Goal: Information Seeking & Learning: Check status

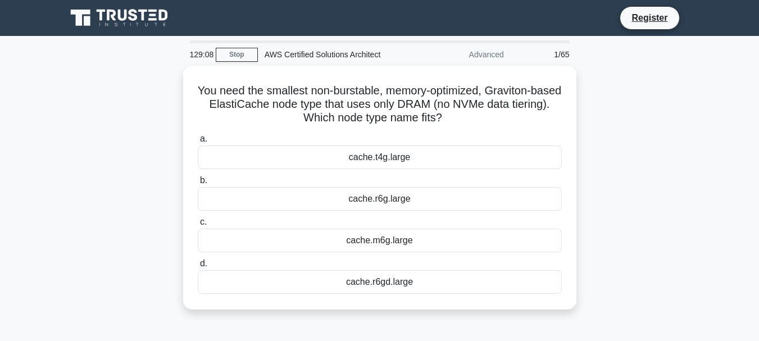
click at [431, 236] on div "cache.m6g.large" at bounding box center [380, 241] width 364 height 24
click at [198, 226] on input "c. cache.m6g.large" at bounding box center [198, 222] width 0 height 7
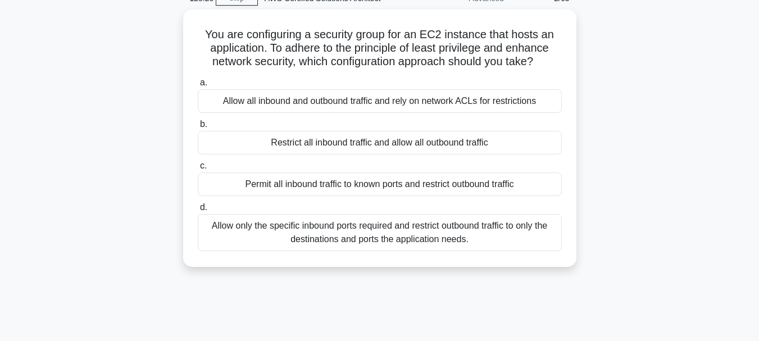
scroll to position [58, 0]
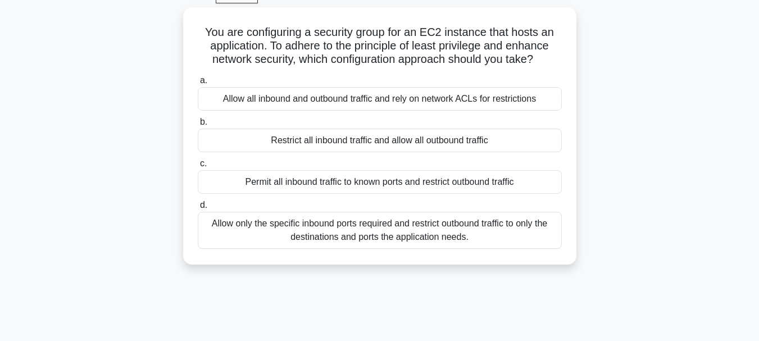
click at [227, 238] on div "Allow only the specific inbound ports required and restrict outbound traffic to…" at bounding box center [380, 230] width 364 height 37
click at [198, 209] on input "d. Allow only the specific inbound ports required and restrict outbound traffic…" at bounding box center [198, 205] width 0 height 7
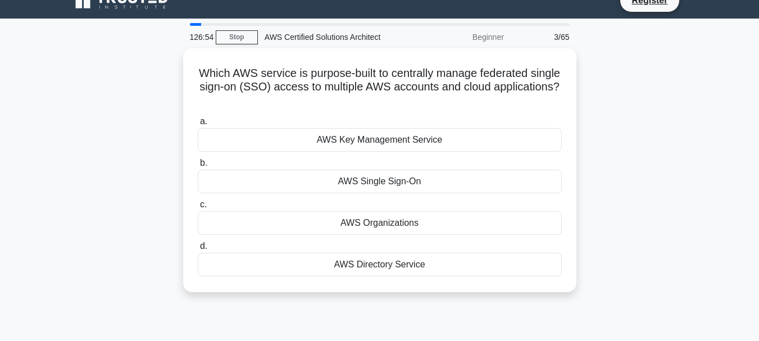
scroll to position [0, 0]
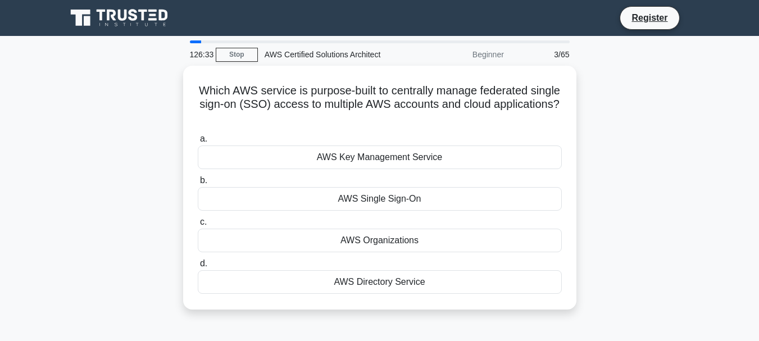
click at [218, 247] on div "AWS Organizations" at bounding box center [380, 241] width 364 height 24
click at [198, 226] on input "c. AWS Organizations" at bounding box center [198, 222] width 0 height 7
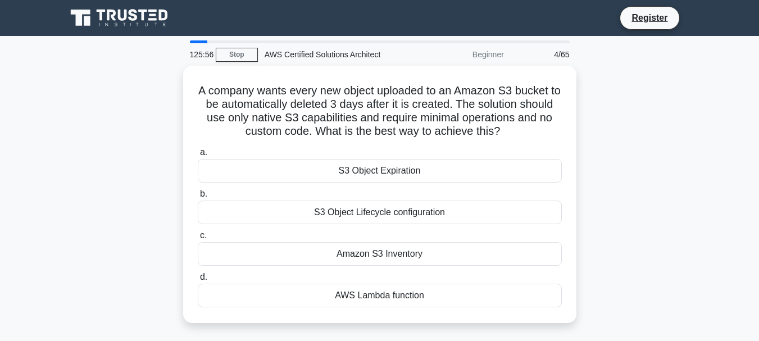
click at [221, 216] on div "S3 Object Lifecycle configuration" at bounding box center [380, 213] width 364 height 24
click at [198, 198] on input "b. S3 Object Lifecycle configuration" at bounding box center [198, 194] width 0 height 7
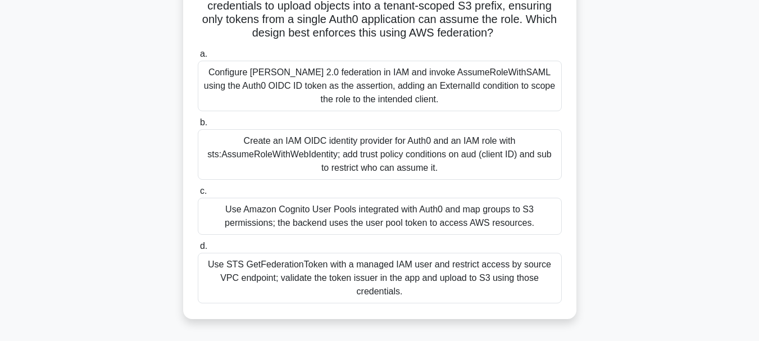
scroll to position [113, 0]
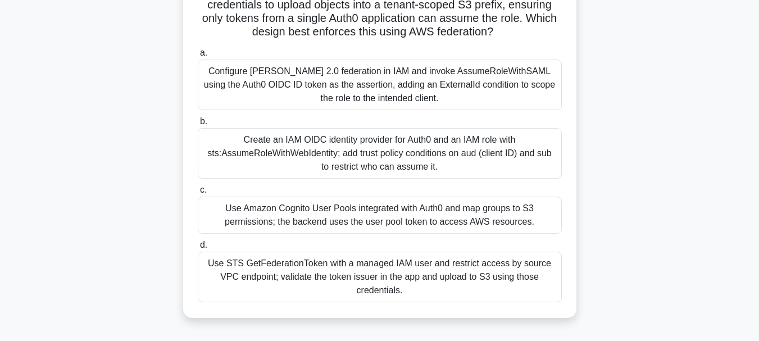
click at [227, 226] on div "Use Amazon Cognito User Pools integrated with Auth0 and map groups to S3 permis…" at bounding box center [380, 215] width 364 height 37
click at [198, 194] on input "c. Use Amazon Cognito User Pools integrated with Auth0 and map groups to S3 per…" at bounding box center [198, 190] width 0 height 7
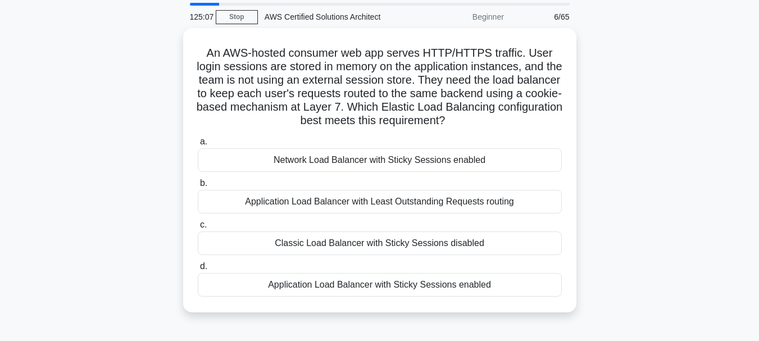
scroll to position [39, 0]
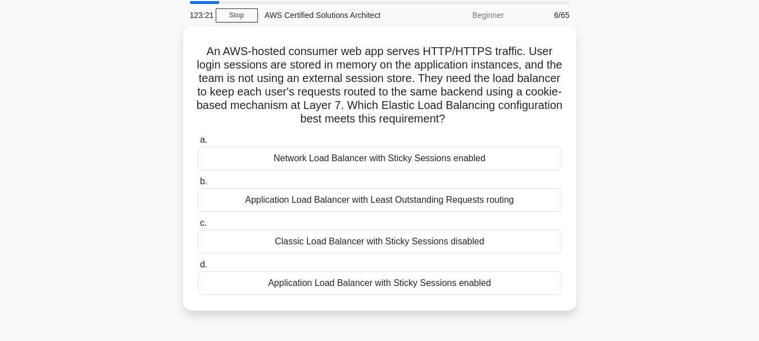
click at [220, 200] on div "Application Load Balancer with Least Outstanding Requests routing" at bounding box center [380, 200] width 364 height 24
click at [198, 186] on input "b. Application Load Balancer with Least Outstanding Requests routing" at bounding box center [198, 181] width 0 height 7
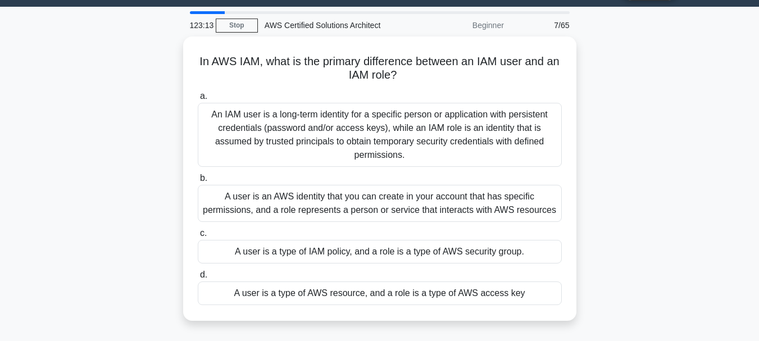
scroll to position [30, 0]
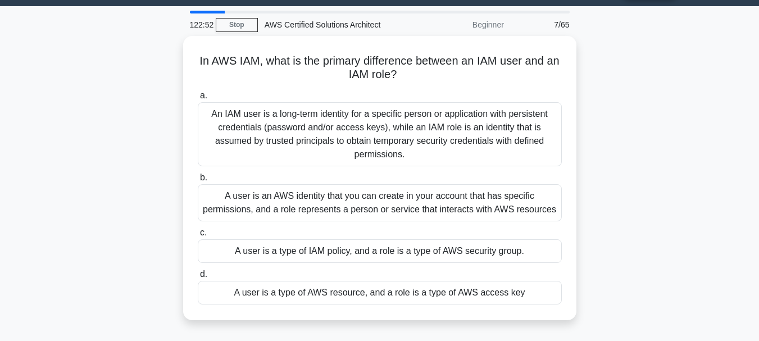
click at [236, 129] on div "An IAM user is a long-term identity for a specific person or application with p…" at bounding box center [380, 134] width 364 height 64
click at [198, 100] on input "a. An IAM user is a long-term identity for a specific person or application wit…" at bounding box center [198, 95] width 0 height 7
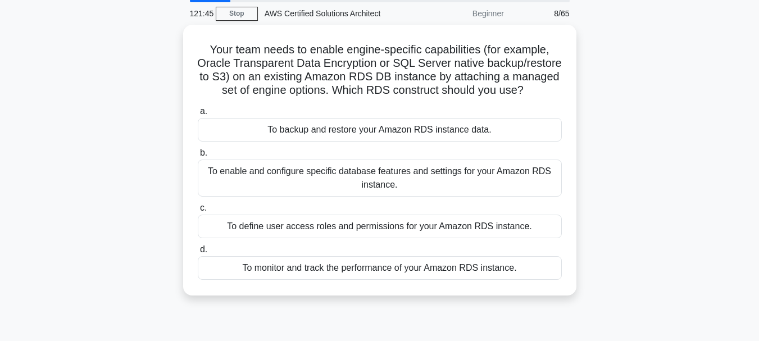
scroll to position [42, 0]
click at [540, 193] on div "To enable and configure specific database features and settings for your Amazon…" at bounding box center [380, 177] width 364 height 37
click at [198, 156] on input "b. To enable and configure specific database features and settings for your Ama…" at bounding box center [198, 152] width 0 height 7
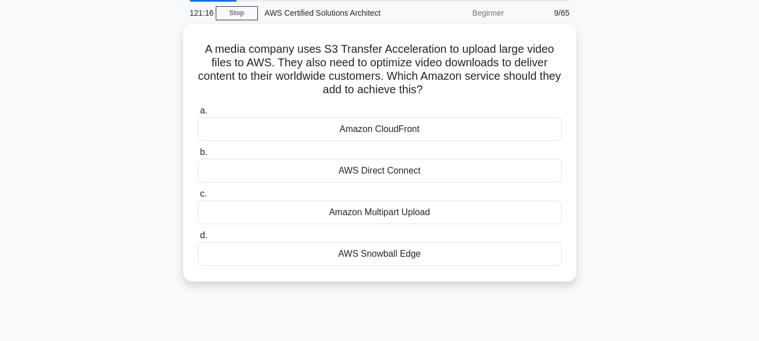
scroll to position [0, 0]
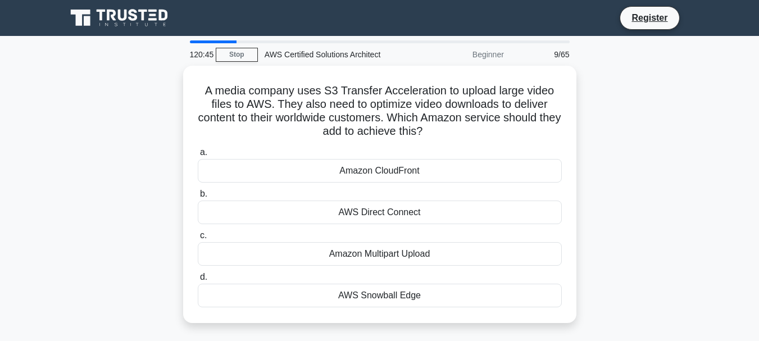
click at [535, 168] on div "Amazon CloudFront" at bounding box center [380, 171] width 364 height 24
click at [198, 156] on input "a. Amazon CloudFront" at bounding box center [198, 152] width 0 height 7
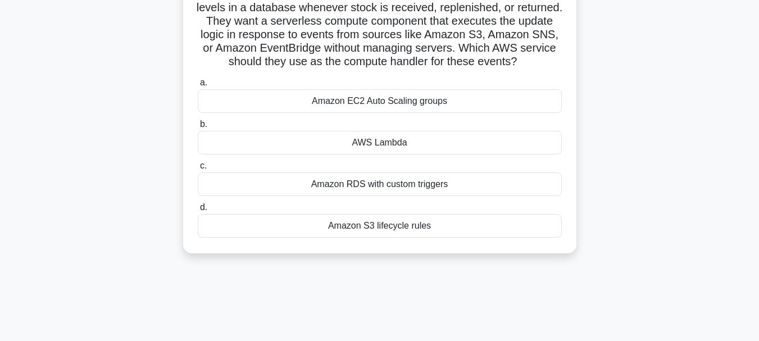
scroll to position [97, 0]
click at [540, 154] on div "AWS Lambda" at bounding box center [380, 142] width 364 height 24
click at [198, 128] on input "b. AWS Lambda" at bounding box center [198, 123] width 0 height 7
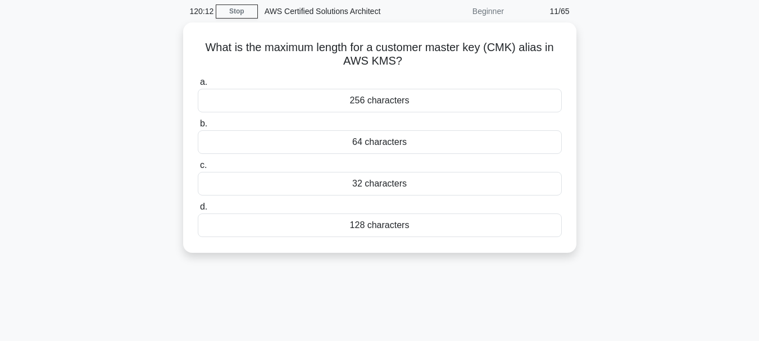
scroll to position [0, 0]
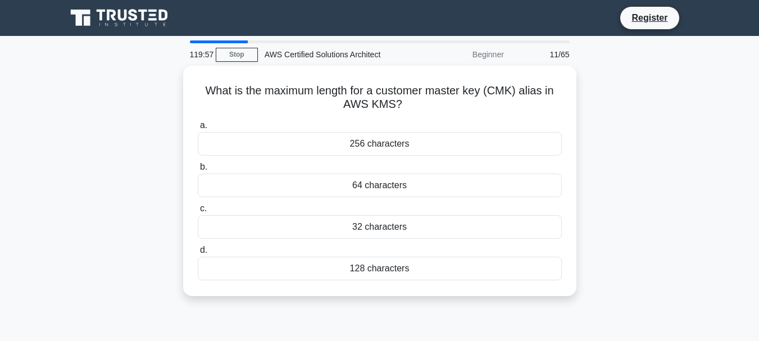
click at [513, 177] on div "64 characters" at bounding box center [380, 186] width 364 height 24
click at [198, 171] on input "b. 64 characters" at bounding box center [198, 167] width 0 height 7
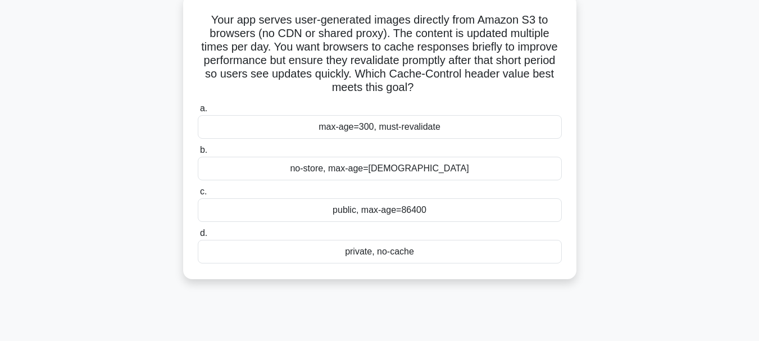
scroll to position [71, 0]
click at [545, 126] on div "max-age=300, must-revalidate" at bounding box center [380, 127] width 364 height 24
click at [198, 112] on input "a. max-age=300, must-revalidate" at bounding box center [198, 108] width 0 height 7
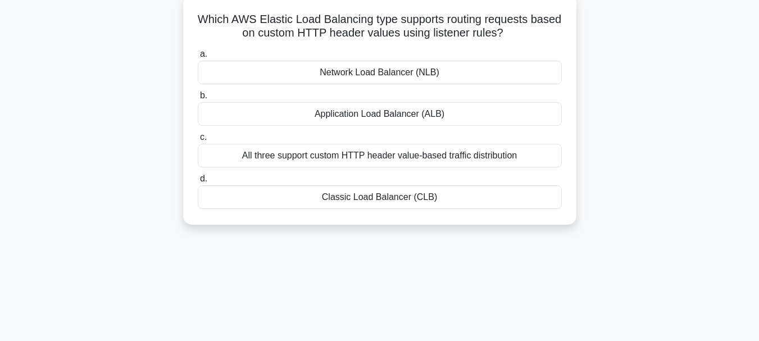
scroll to position [0, 0]
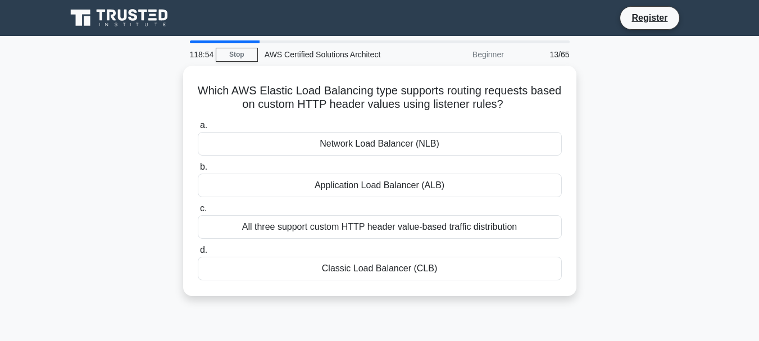
click at [479, 184] on div "Application Load Balancer (ALB)" at bounding box center [380, 186] width 364 height 24
click at [198, 171] on input "b. Application Load Balancer (ALB)" at bounding box center [198, 167] width 0 height 7
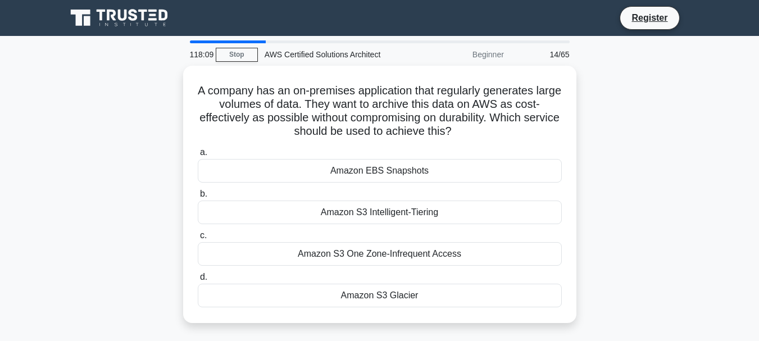
click at [475, 292] on div "Amazon S3 Glacier" at bounding box center [380, 296] width 364 height 24
click at [198, 281] on input "d. Amazon S3 Glacier" at bounding box center [198, 277] width 0 height 7
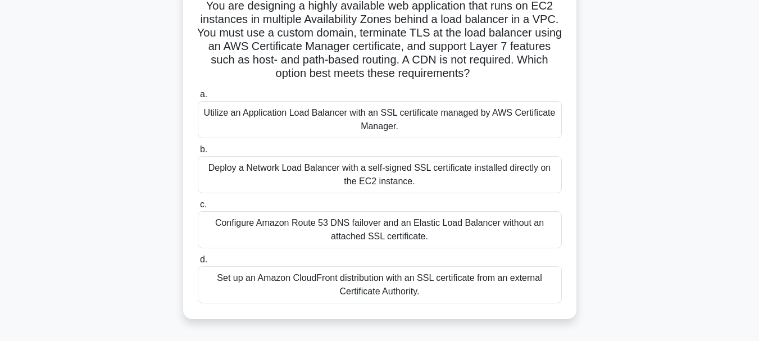
scroll to position [86, 0]
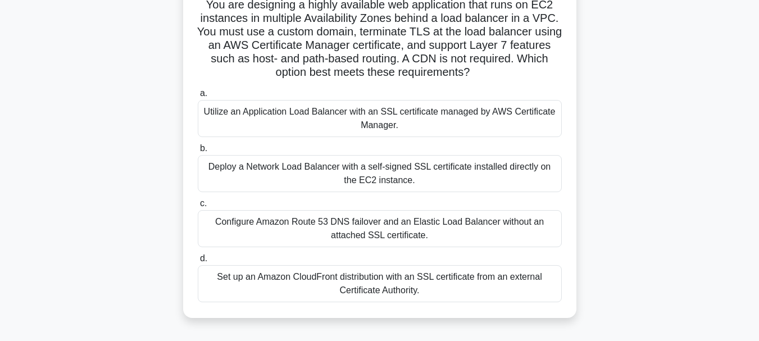
click at [540, 119] on div "Utilize an Application Load Balancer with an SSL certificate managed by AWS Cer…" at bounding box center [380, 118] width 364 height 37
click at [198, 97] on input "a. Utilize an Application Load Balancer with an SSL certificate managed by AWS …" at bounding box center [198, 93] width 0 height 7
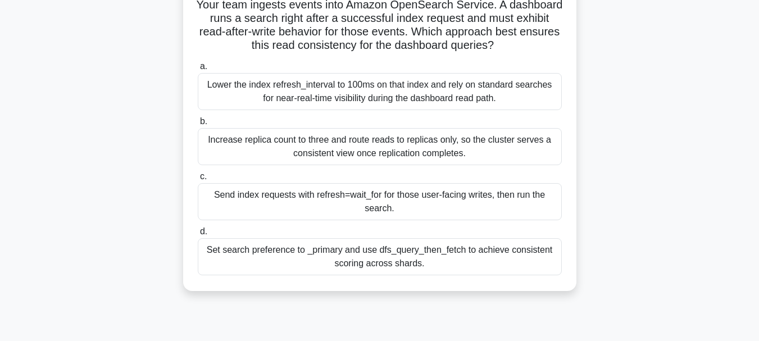
scroll to position [0, 0]
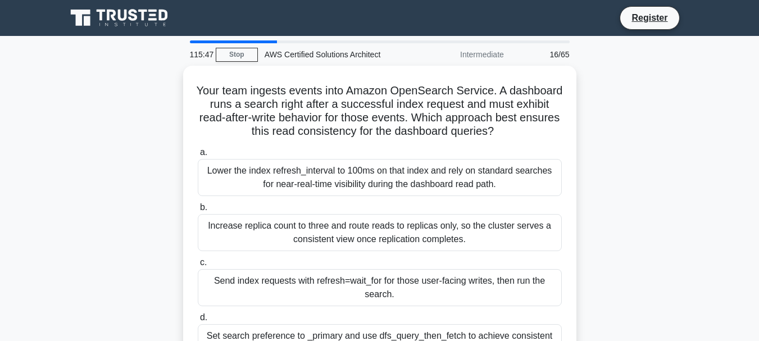
click at [518, 236] on div "Increase replica count to three and route reads to replicas only, so the cluste…" at bounding box center [380, 232] width 364 height 37
click at [198, 211] on input "b. Increase replica count to three and route reads to replicas only, so the clu…" at bounding box center [198, 207] width 0 height 7
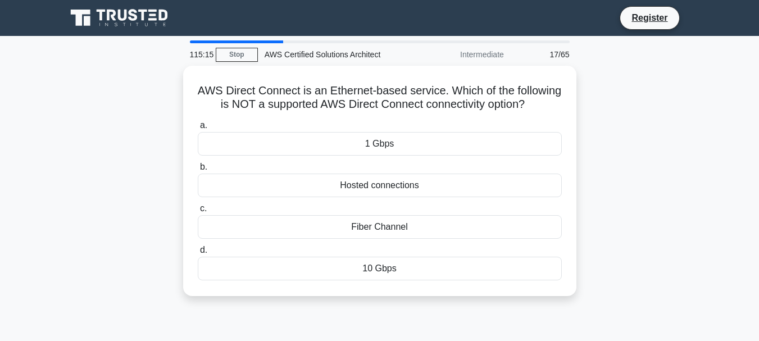
click at [514, 238] on div "Fiber Channel" at bounding box center [380, 227] width 364 height 24
click at [198, 212] on input "c. Fiber Channel" at bounding box center [198, 208] width 0 height 7
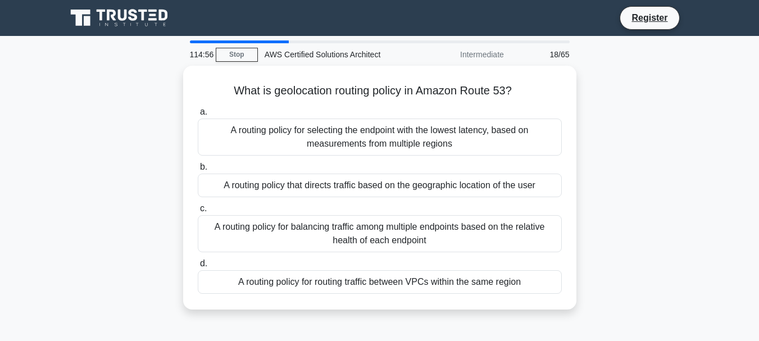
click at [539, 179] on div "A routing policy that directs traffic based on the geographic location of the u…" at bounding box center [380, 186] width 364 height 24
click at [198, 171] on input "b. A routing policy that directs traffic based on the geographic location of th…" at bounding box center [198, 167] width 0 height 7
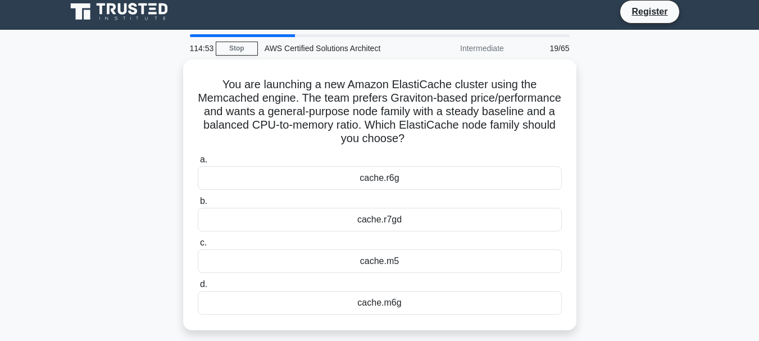
scroll to position [4, 0]
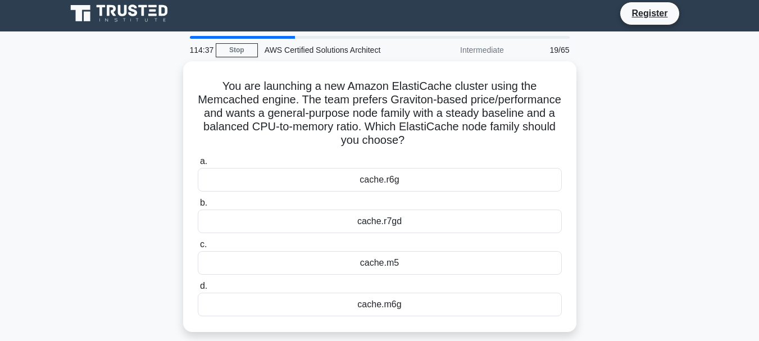
click at [495, 259] on div "cache.m5" at bounding box center [380, 263] width 364 height 24
click at [198, 248] on input "c. cache.m5" at bounding box center [198, 244] width 0 height 7
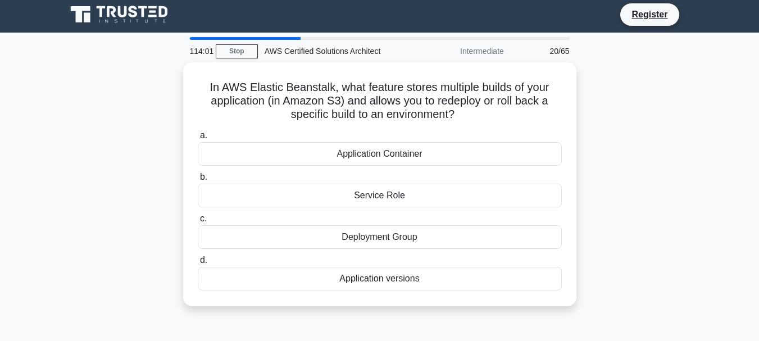
scroll to position [0, 0]
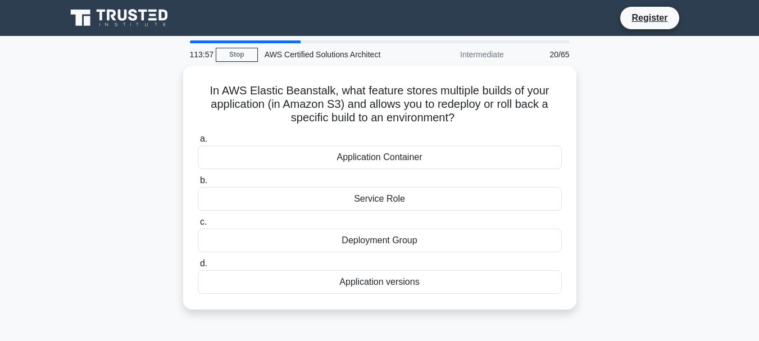
click at [208, 206] on div "Service Role" at bounding box center [380, 199] width 364 height 24
click at [198, 184] on input "b. Service Role" at bounding box center [198, 180] width 0 height 7
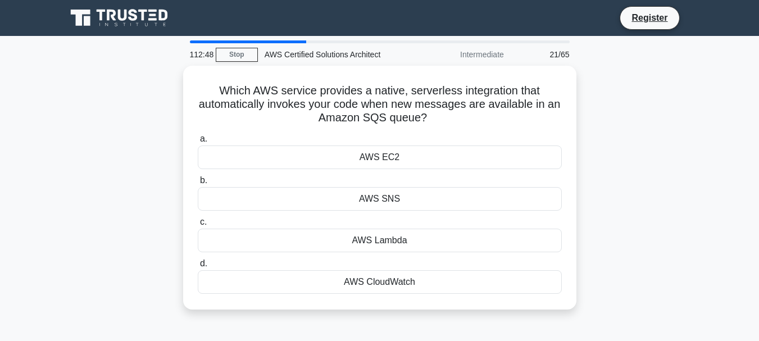
click at [487, 239] on div "AWS Lambda" at bounding box center [380, 241] width 364 height 24
click at [198, 226] on input "c. AWS Lambda" at bounding box center [198, 222] width 0 height 7
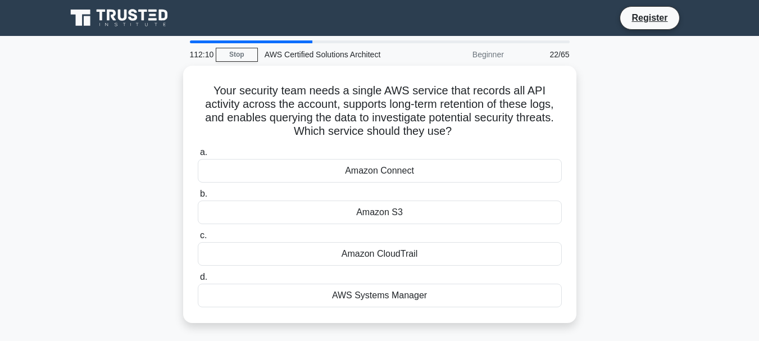
click at [496, 211] on div "Amazon S3" at bounding box center [380, 213] width 364 height 24
click at [198, 198] on input "b. Amazon S3" at bounding box center [198, 194] width 0 height 7
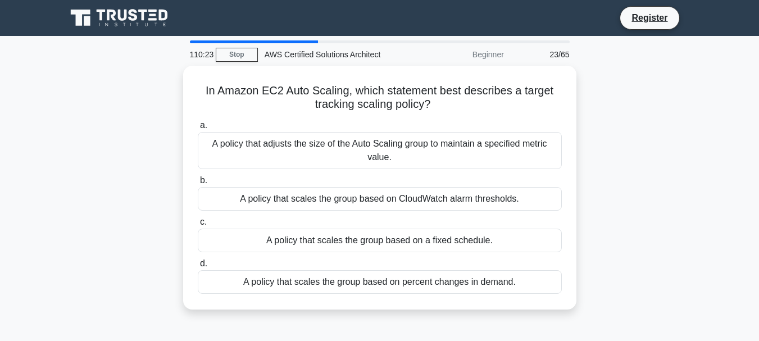
click at [534, 148] on div "A policy that adjusts the size of the Auto Scaling group to maintain a specifie…" at bounding box center [380, 150] width 364 height 37
click at [198, 129] on input "a. A policy that adjusts the size of the Auto Scaling group to maintain a speci…" at bounding box center [198, 125] width 0 height 7
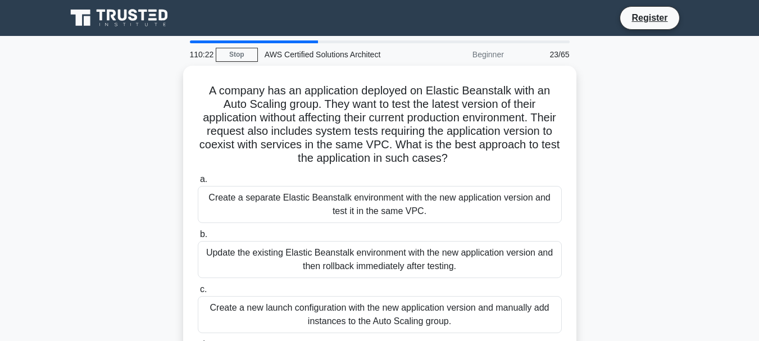
click at [683, 184] on div "A company has an application deployed on Elastic Beanstalk with an Auto Scaling…" at bounding box center [380, 242] width 641 height 352
click at [239, 67] on div "A company has an application deployed on Elastic Beanstalk with an Auto Scaling…" at bounding box center [380, 235] width 394 height 338
click at [237, 55] on link "Stop" at bounding box center [237, 55] width 42 height 14
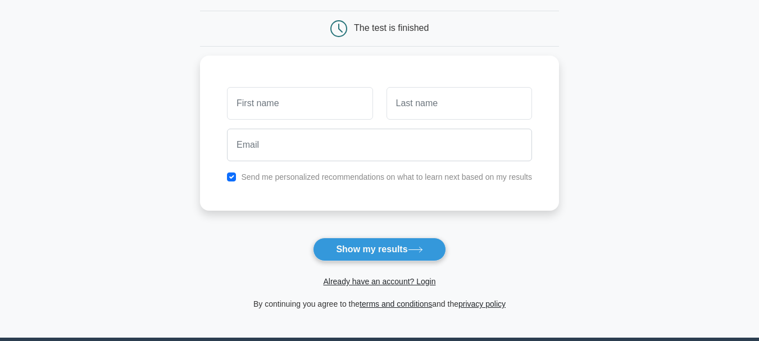
scroll to position [103, 0]
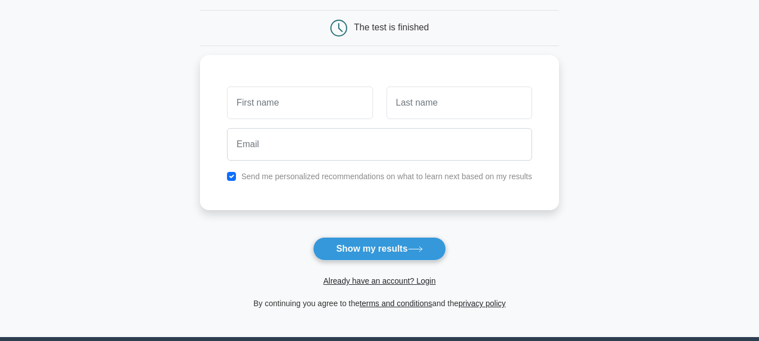
click at [350, 259] on button "Show my results" at bounding box center [379, 249] width 133 height 24
type input "vikas"
click at [484, 107] on input "text" at bounding box center [460, 103] width 146 height 33
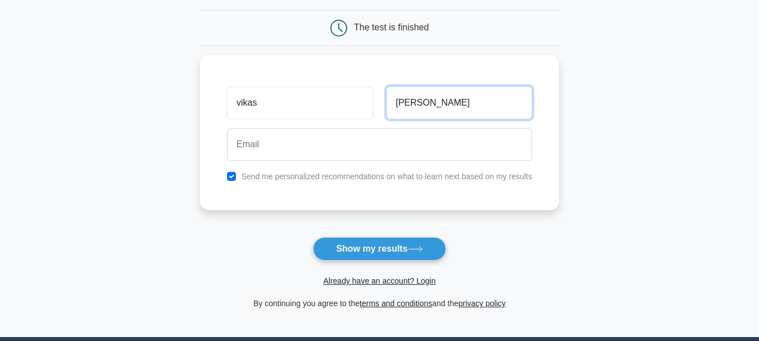
type input "bansod"
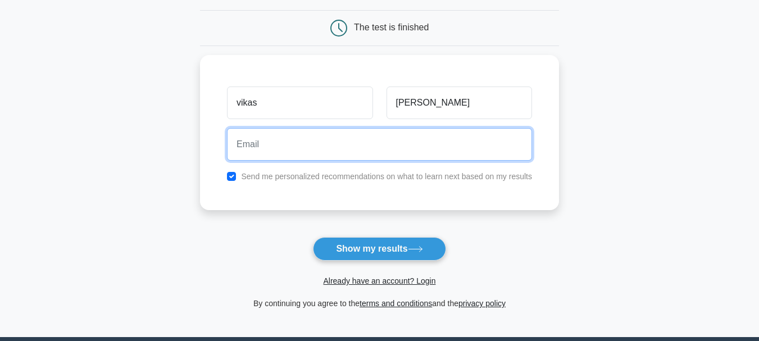
click at [346, 142] on input "email" at bounding box center [379, 144] width 305 height 33
type input "vikasbansod31@gmail.com"
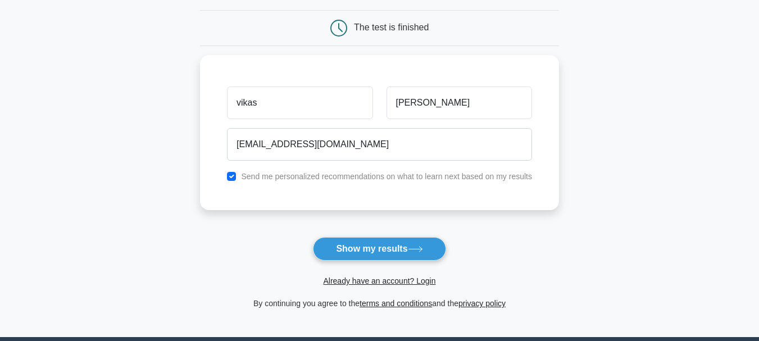
click at [385, 255] on button "Show my results" at bounding box center [379, 249] width 133 height 24
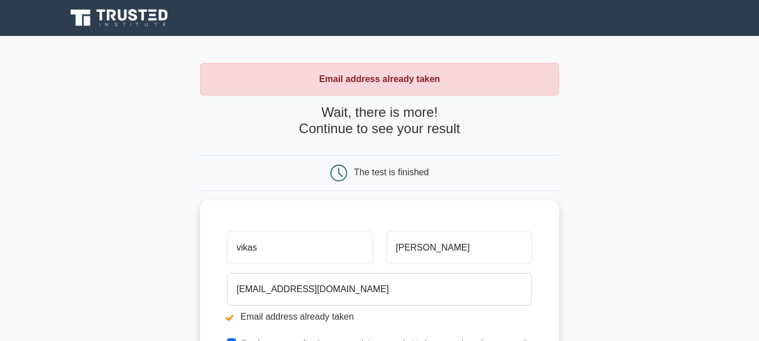
scroll to position [101, 0]
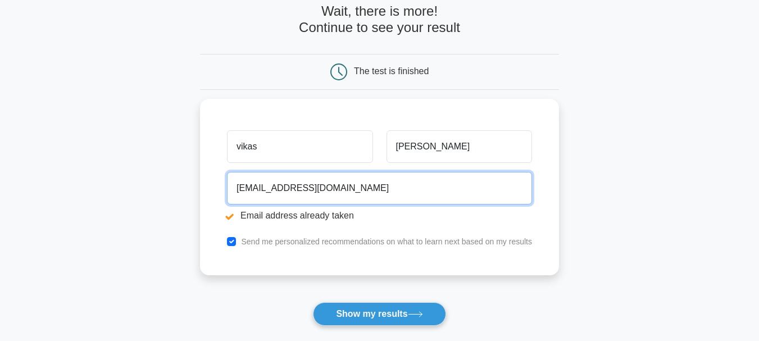
click at [295, 192] on input "vikasbansod31@gmail.com" at bounding box center [379, 188] width 305 height 33
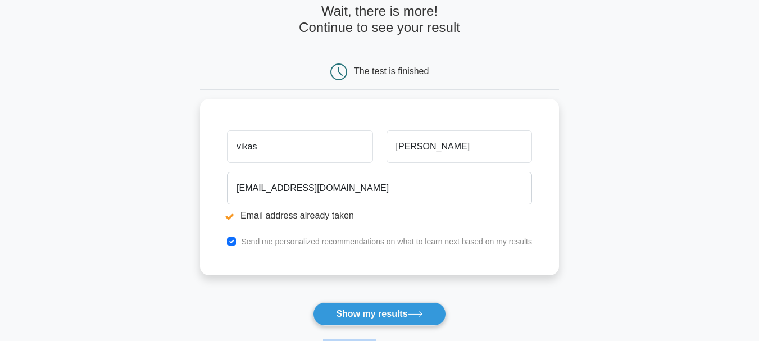
drag, startPoint x: 376, startPoint y: 329, endPoint x: 385, endPoint y: 316, distance: 15.8
click at [385, 316] on form "Wait, there is more! Continue to see your result The test is finished vikas ban…" at bounding box center [379, 189] width 359 height 372
click at [385, 316] on button "Show my results" at bounding box center [379, 314] width 133 height 24
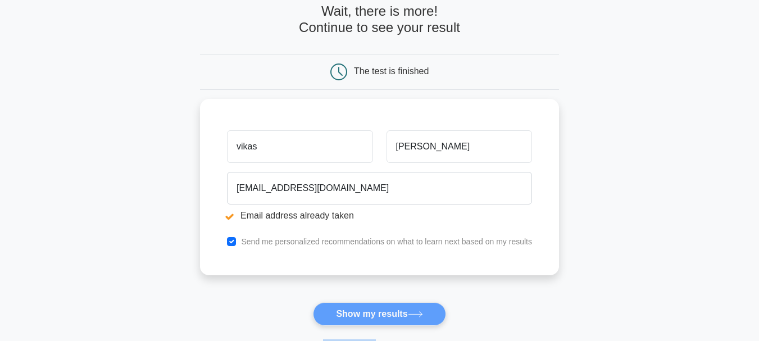
click at [385, 316] on form "Wait, there is more! Continue to see your result The test is finished vikas ban…" at bounding box center [379, 189] width 359 height 372
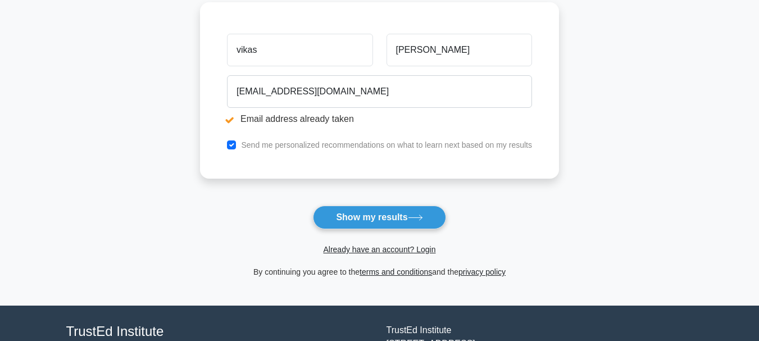
scroll to position [197, 0]
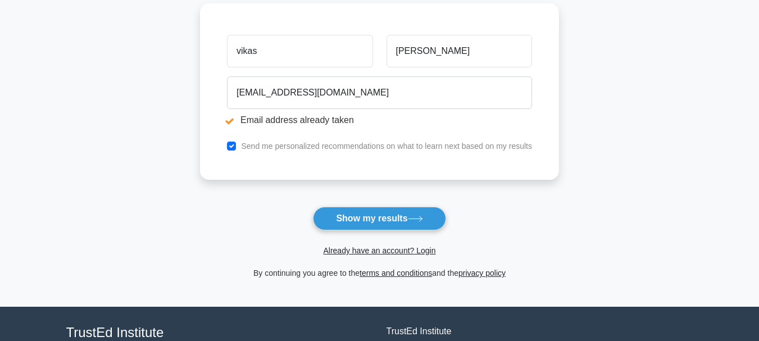
click at [401, 248] on link "Already have an account? Login" at bounding box center [379, 250] width 112 height 9
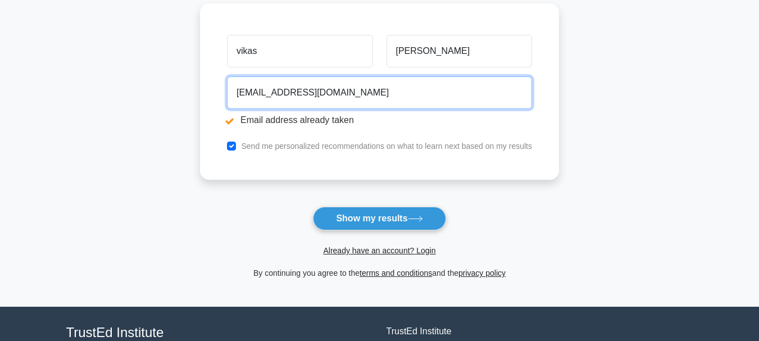
click at [296, 91] on input "[EMAIL_ADDRESS][DOMAIN_NAME]" at bounding box center [379, 92] width 305 height 33
paste input "kiranash624"
type input "[EMAIL_ADDRESS][DOMAIN_NAME]"
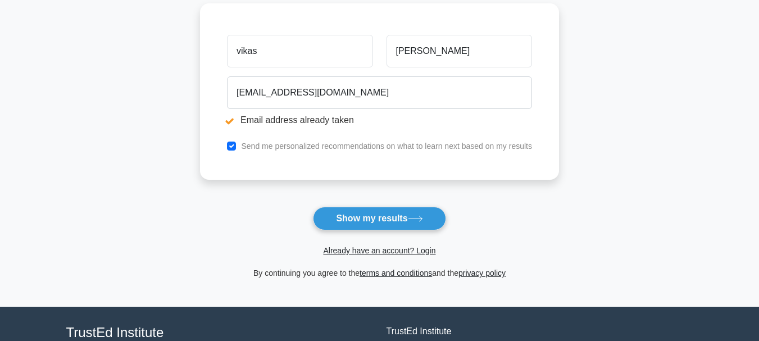
click at [390, 211] on button "Show my results" at bounding box center [379, 219] width 133 height 24
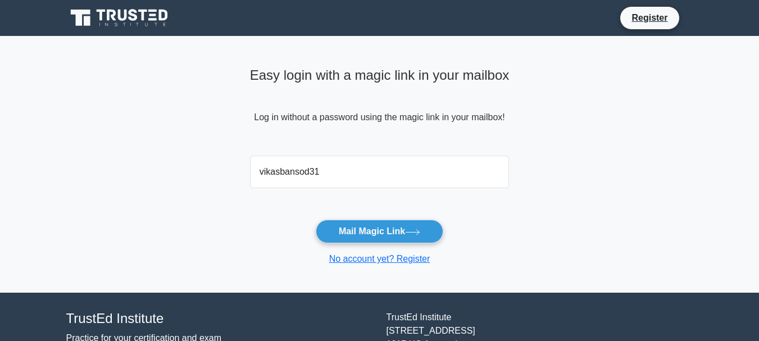
type input "[EMAIL_ADDRESS][DOMAIN_NAME]"
click at [394, 238] on button "Mail Magic Link" at bounding box center [380, 232] width 128 height 24
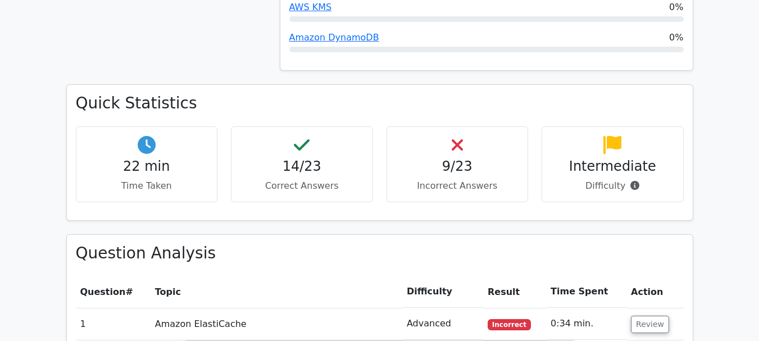
scroll to position [956, 0]
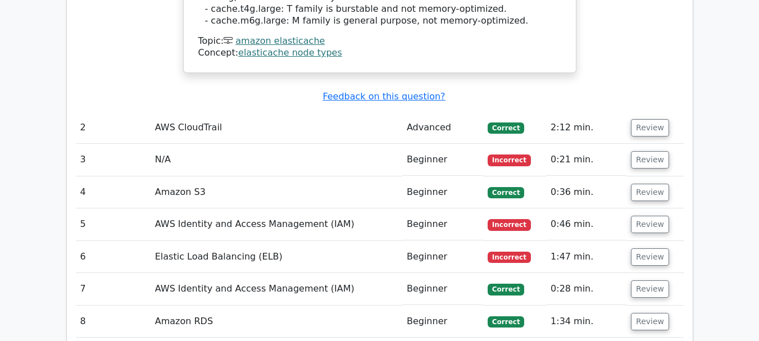
scroll to position [1713, 0]
click at [640, 119] on button "Review" at bounding box center [650, 127] width 38 height 17
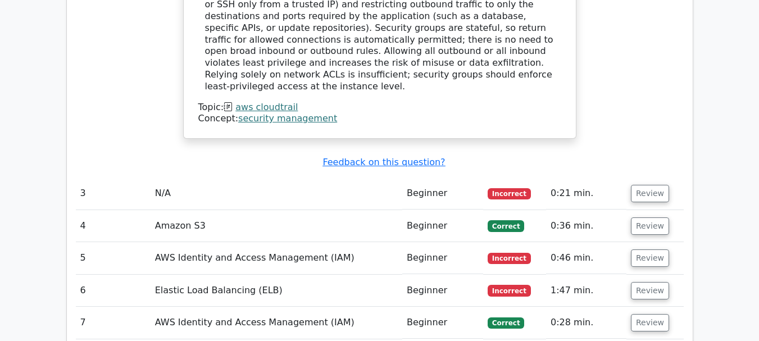
scroll to position [2194, 0]
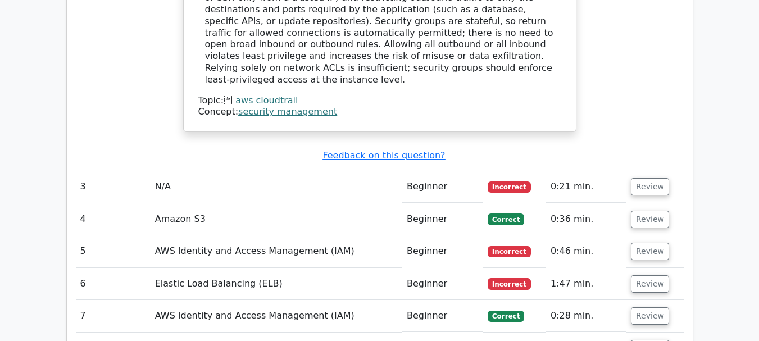
click at [659, 178] on button "Review" at bounding box center [650, 186] width 38 height 17
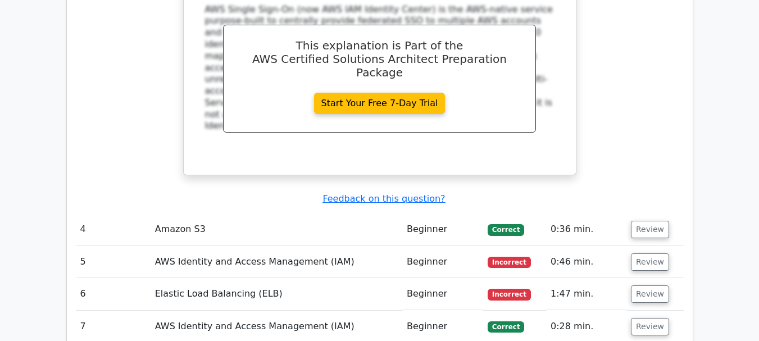
scroll to position [2669, 0]
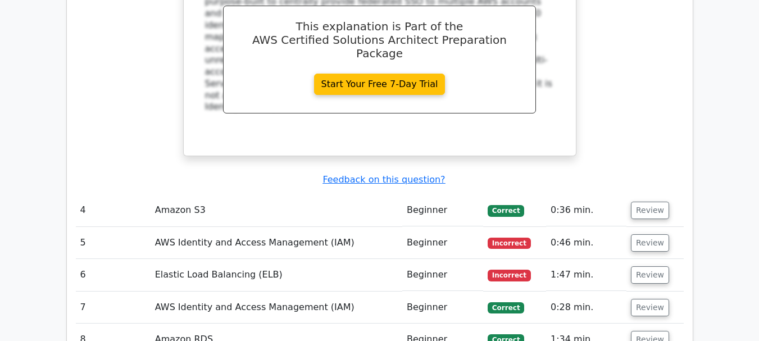
click at [658, 202] on button "Review" at bounding box center [650, 210] width 38 height 17
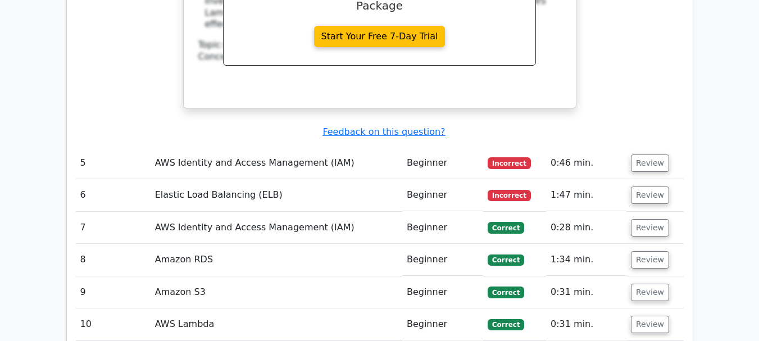
scroll to position [3245, 0]
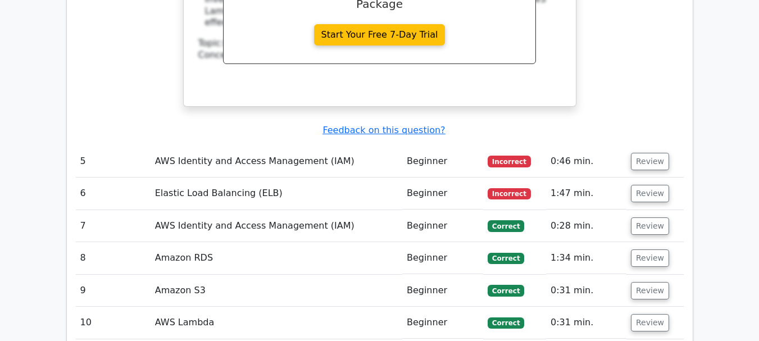
click at [649, 153] on button "Review" at bounding box center [650, 161] width 38 height 17
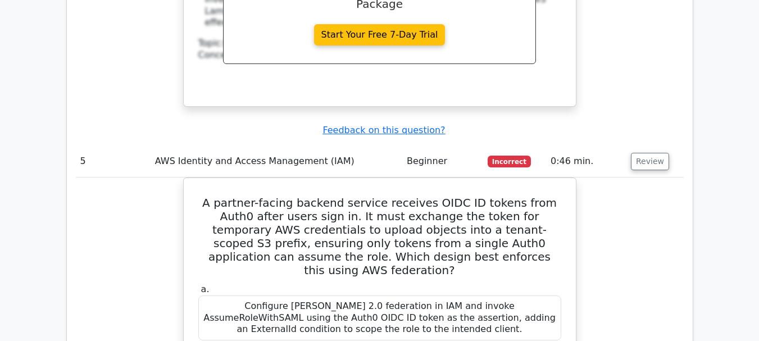
click at [649, 153] on button "Review" at bounding box center [650, 161] width 38 height 17
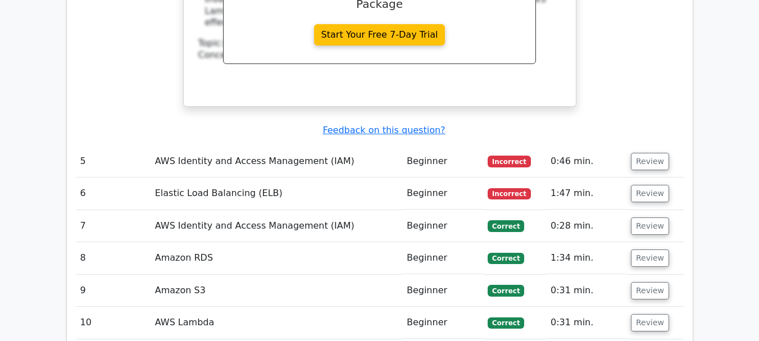
click at [651, 185] on button "Review" at bounding box center [650, 193] width 38 height 17
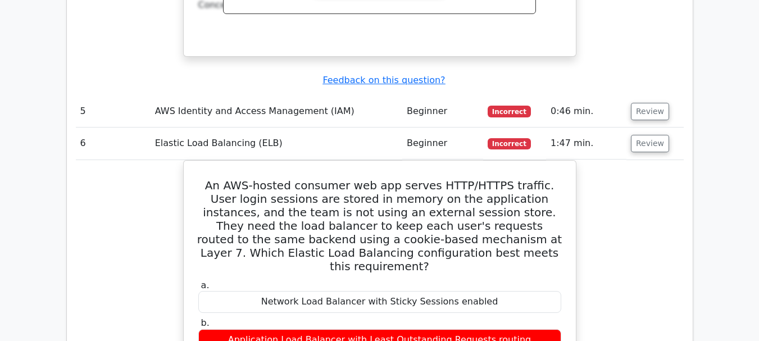
scroll to position [3295, 0]
click at [648, 134] on button "Review" at bounding box center [650, 142] width 38 height 17
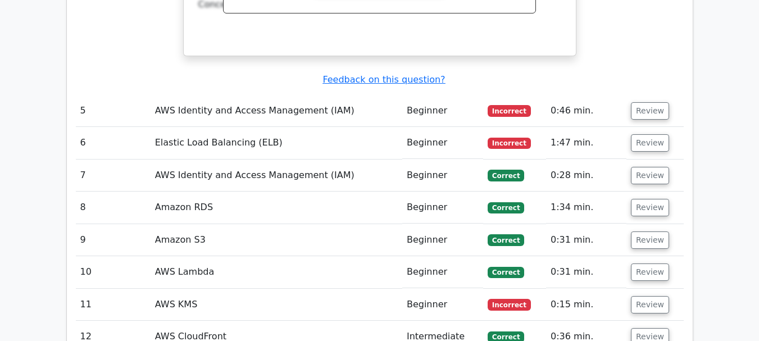
click at [649, 167] on button "Review" at bounding box center [650, 175] width 38 height 17
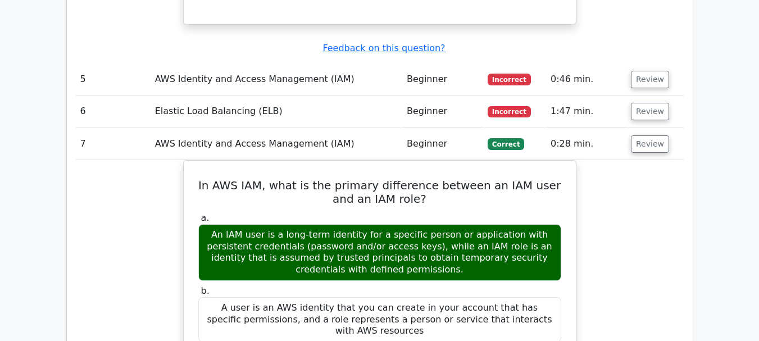
scroll to position [3326, 0]
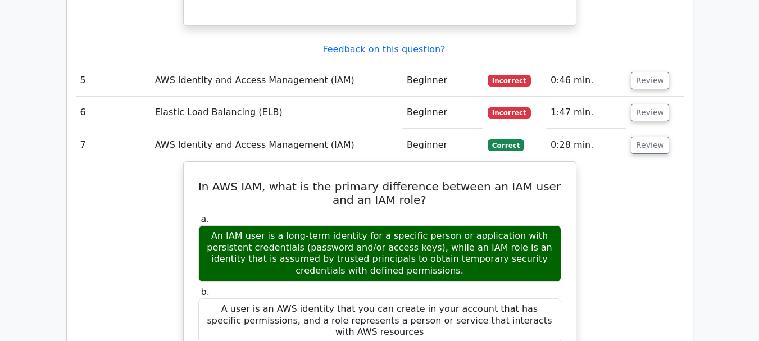
click at [645, 137] on button "Review" at bounding box center [650, 145] width 38 height 17
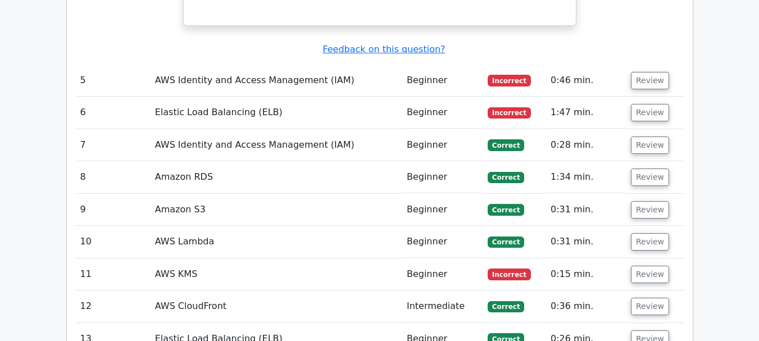
click at [647, 169] on button "Review" at bounding box center [650, 177] width 38 height 17
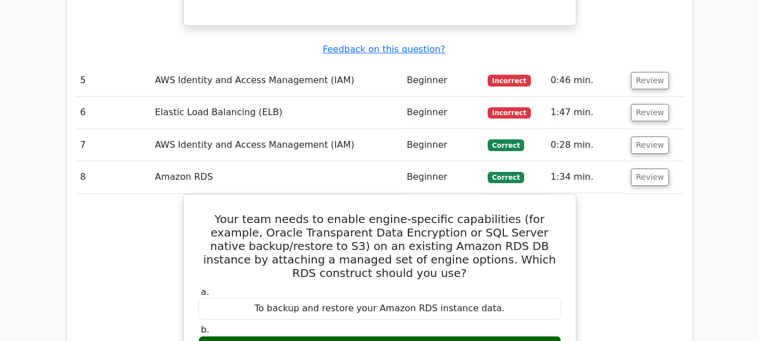
click at [647, 169] on button "Review" at bounding box center [650, 177] width 38 height 17
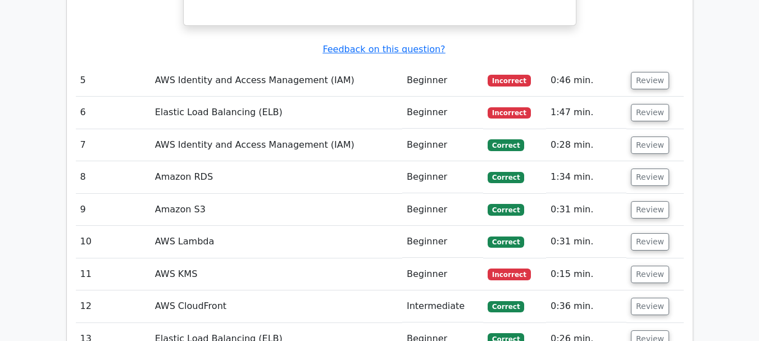
click at [648, 201] on button "Review" at bounding box center [650, 209] width 38 height 17
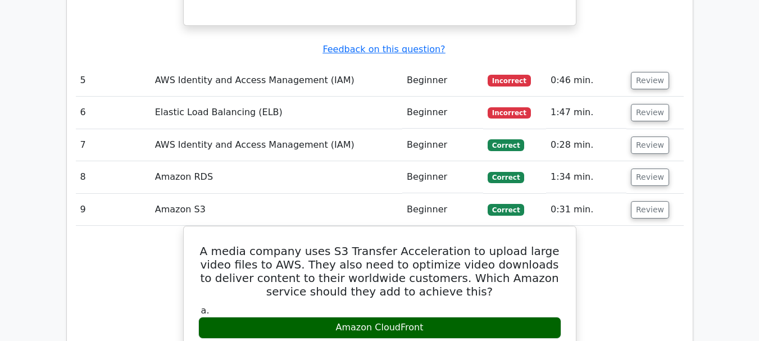
click at [648, 201] on button "Review" at bounding box center [650, 209] width 38 height 17
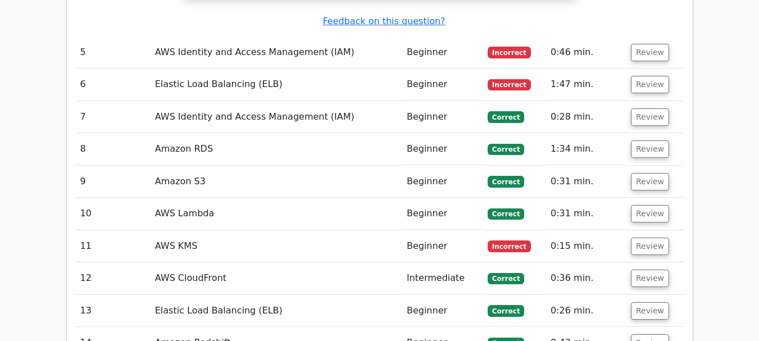
scroll to position [3362, 0]
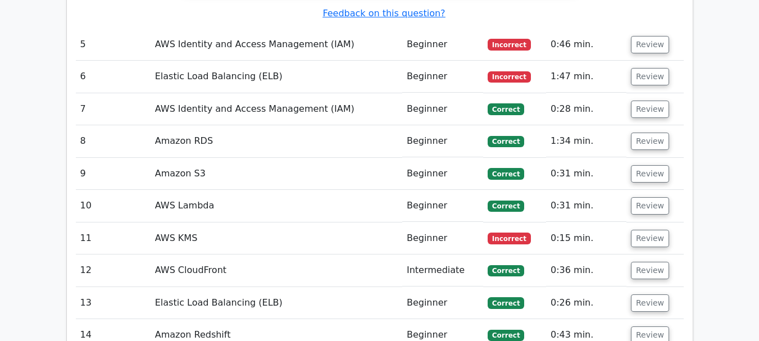
click at [643, 197] on button "Review" at bounding box center [650, 205] width 38 height 17
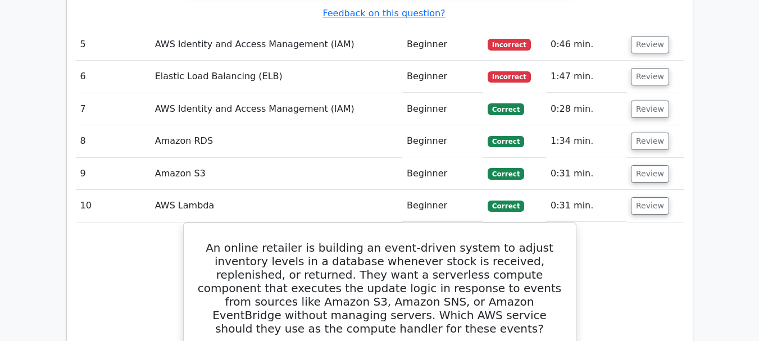
click at [643, 197] on button "Review" at bounding box center [650, 205] width 38 height 17
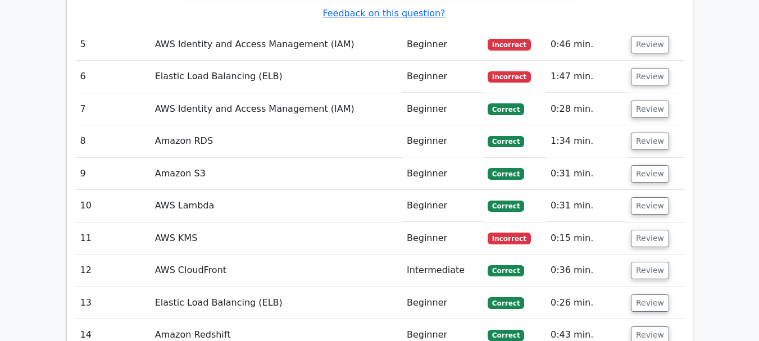
click at [646, 230] on button "Review" at bounding box center [650, 238] width 38 height 17
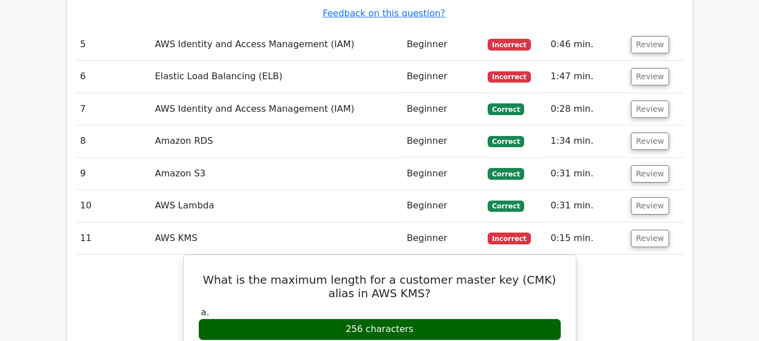
click at [646, 230] on button "Review" at bounding box center [650, 238] width 38 height 17
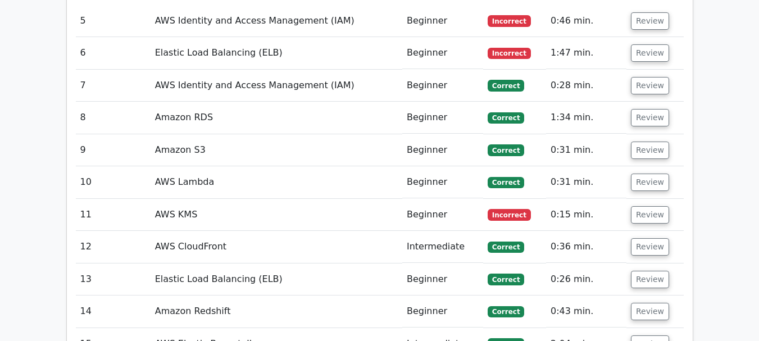
scroll to position [3401, 0]
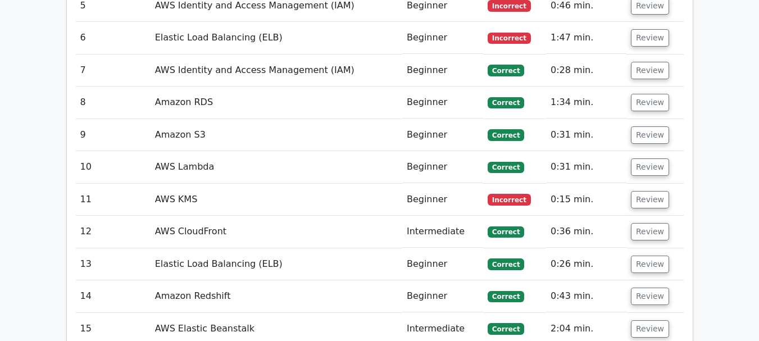
click at [649, 223] on button "Review" at bounding box center [650, 231] width 38 height 17
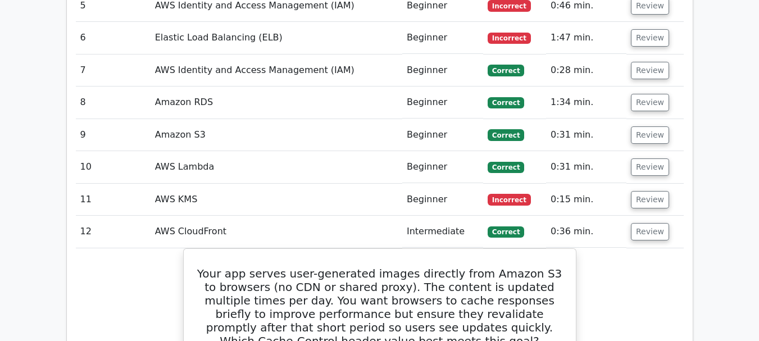
click at [649, 223] on button "Review" at bounding box center [650, 231] width 38 height 17
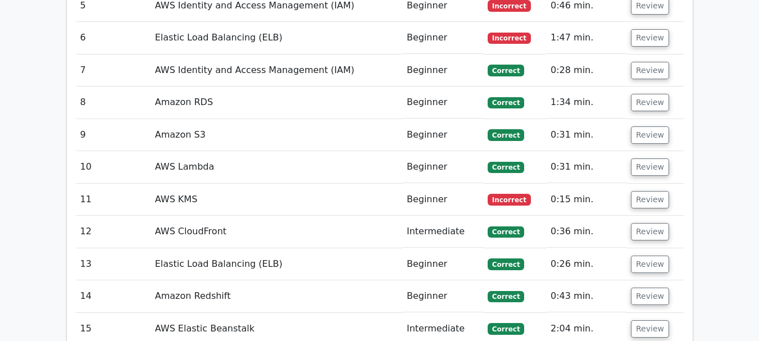
click at [649, 223] on button "Review" at bounding box center [650, 231] width 38 height 17
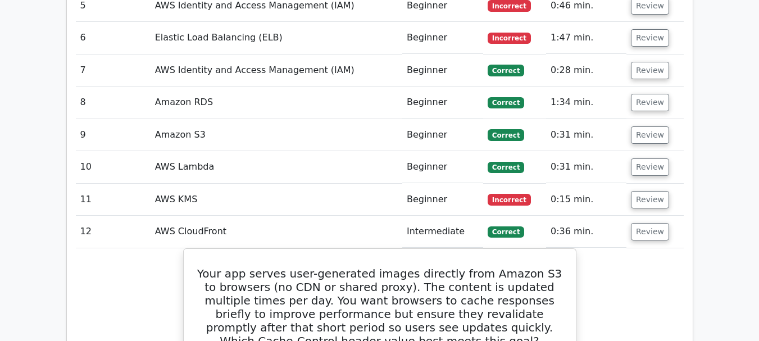
click at [649, 223] on button "Review" at bounding box center [650, 231] width 38 height 17
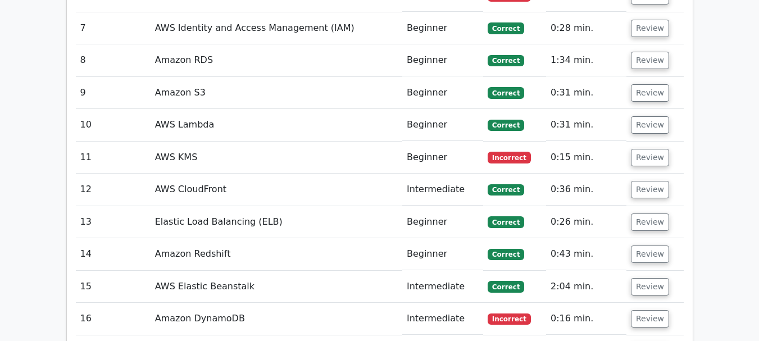
scroll to position [3444, 0]
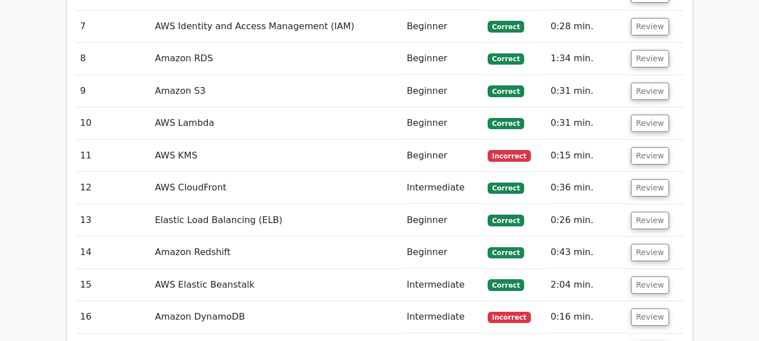
click at [640, 309] on button "Review" at bounding box center [650, 317] width 38 height 17
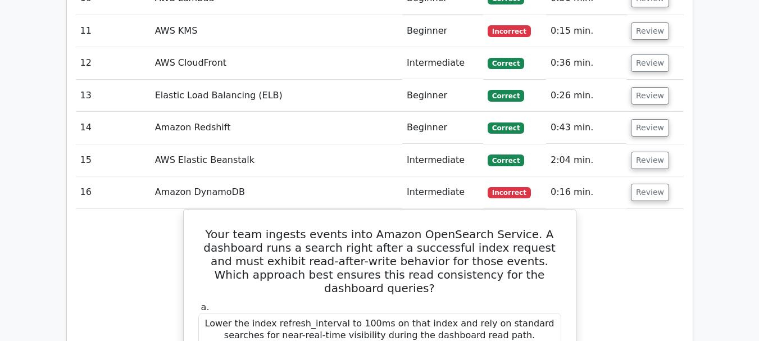
scroll to position [3571, 0]
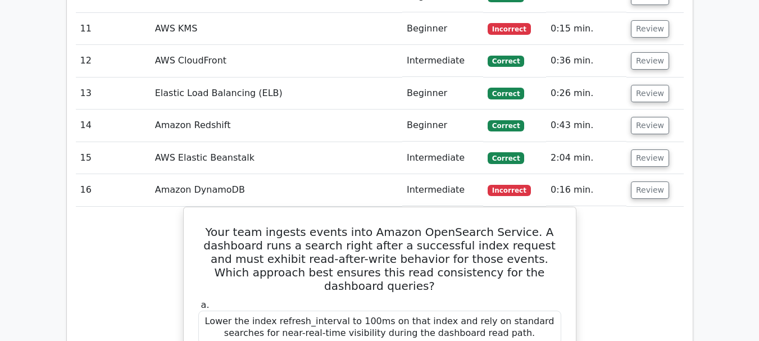
click at [644, 182] on button "Review" at bounding box center [650, 190] width 38 height 17
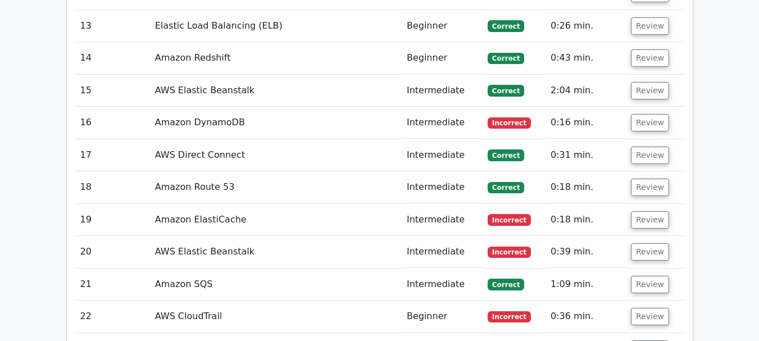
scroll to position [3641, 0]
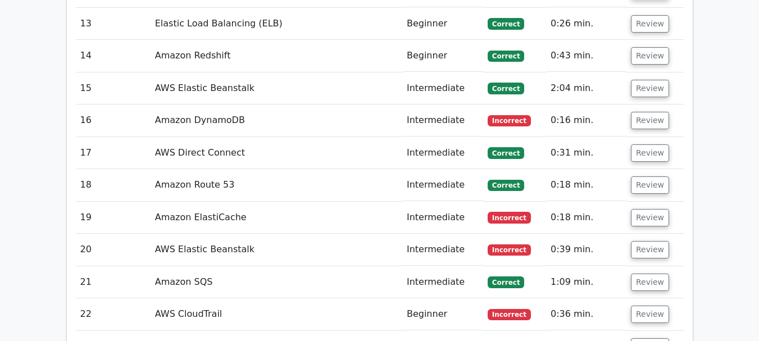
click at [643, 209] on button "Review" at bounding box center [650, 217] width 38 height 17
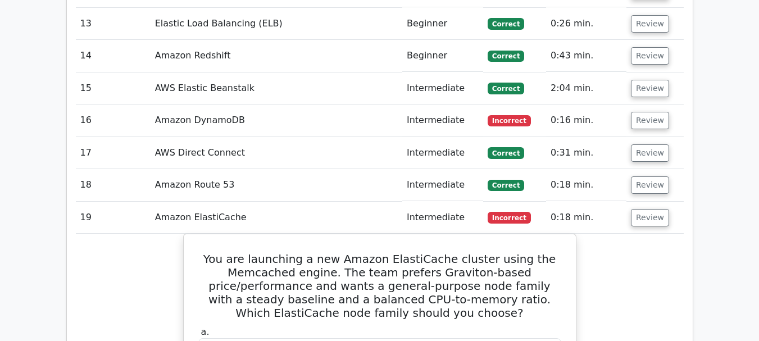
click at [643, 209] on button "Review" at bounding box center [650, 217] width 38 height 17
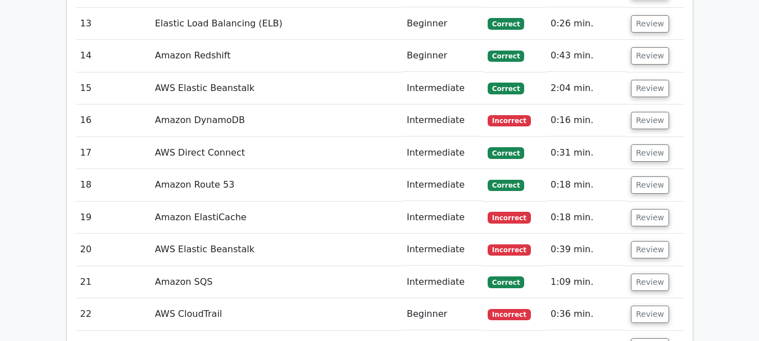
click at [645, 241] on button "Review" at bounding box center [650, 249] width 38 height 17
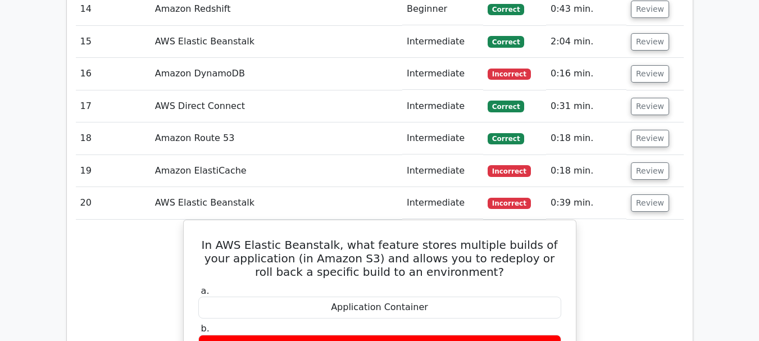
scroll to position [3698, 0]
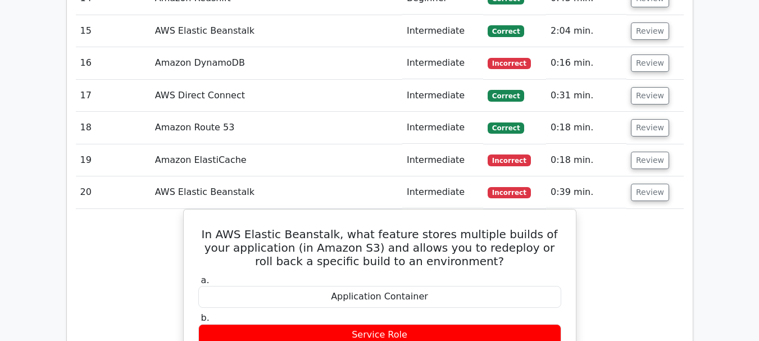
click at [647, 184] on button "Review" at bounding box center [650, 192] width 38 height 17
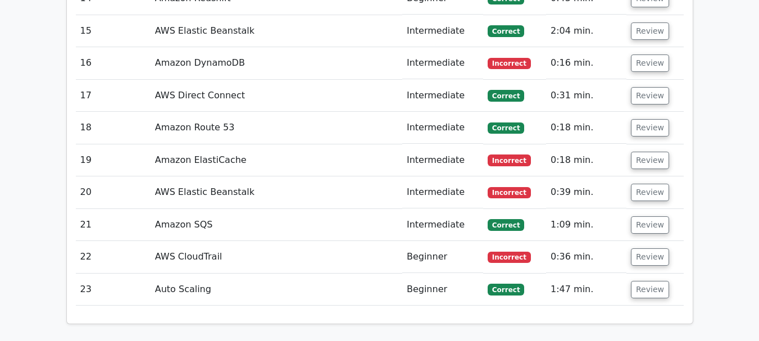
click at [652, 281] on button "Review" at bounding box center [650, 289] width 38 height 17
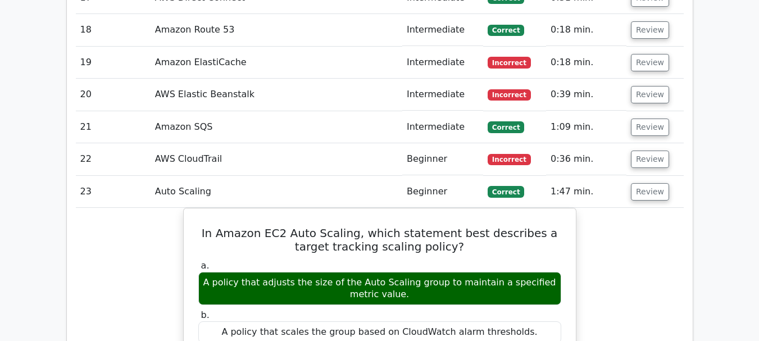
scroll to position [3796, 0]
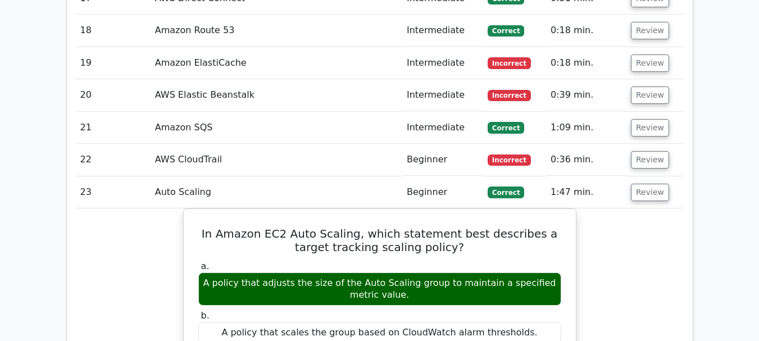
click at [655, 184] on button "Review" at bounding box center [650, 192] width 38 height 17
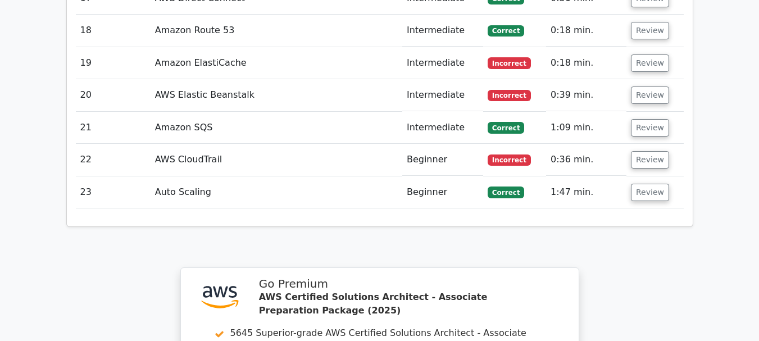
click at [650, 151] on button "Review" at bounding box center [650, 159] width 38 height 17
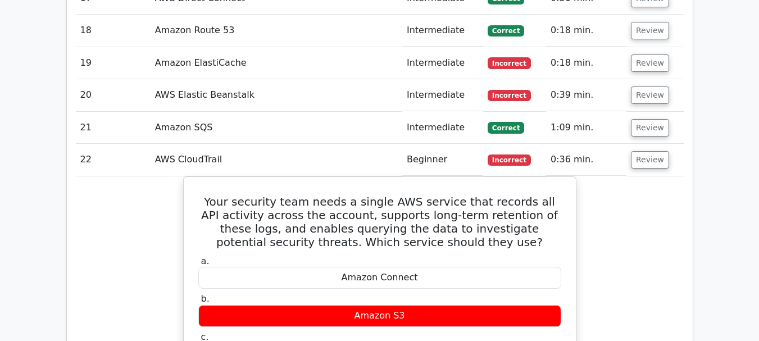
click at [650, 151] on button "Review" at bounding box center [650, 159] width 38 height 17
